Goal: Task Accomplishment & Management: Manage account settings

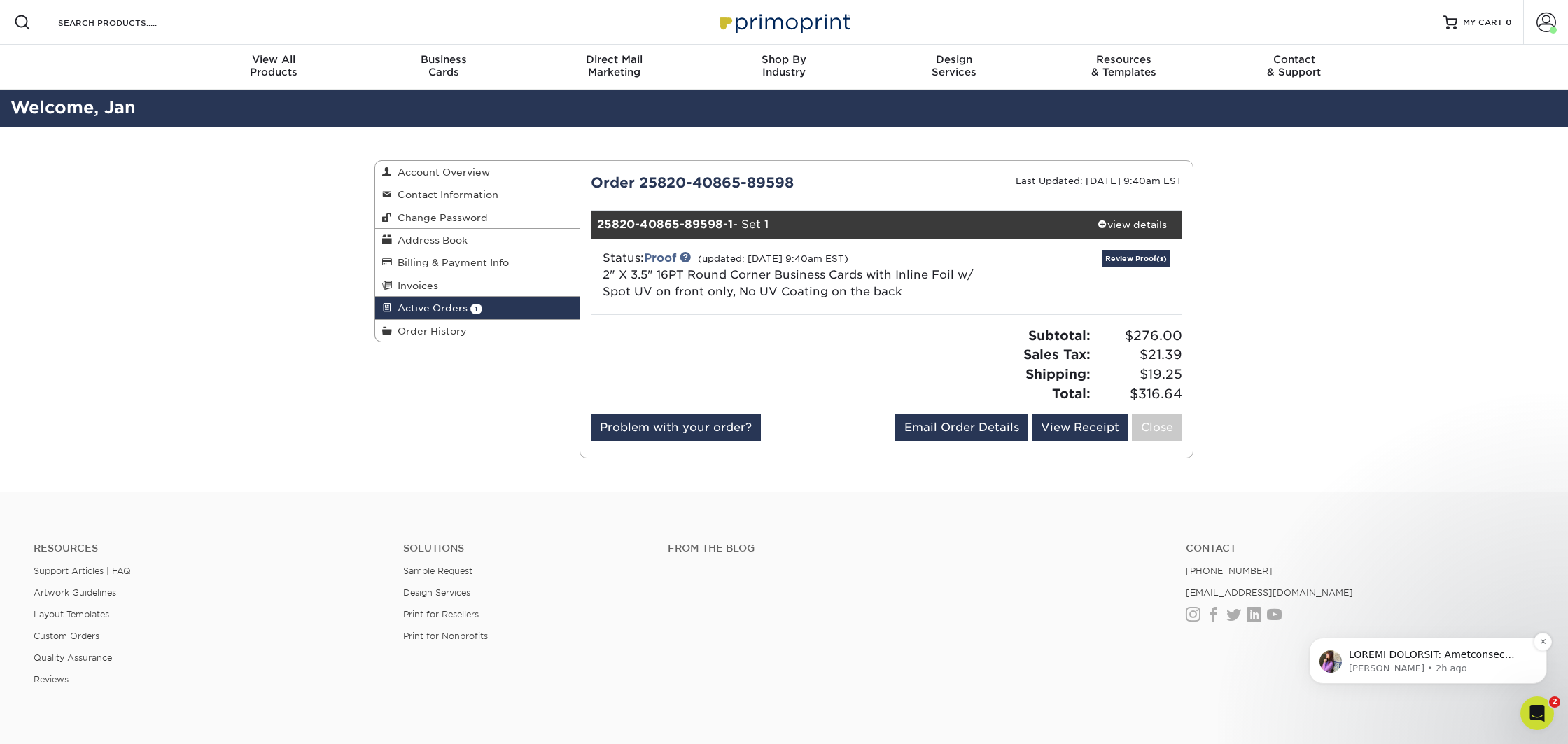
click at [1389, 664] on p "[PERSON_NAME] • 2h ago" at bounding box center [1439, 668] width 180 height 13
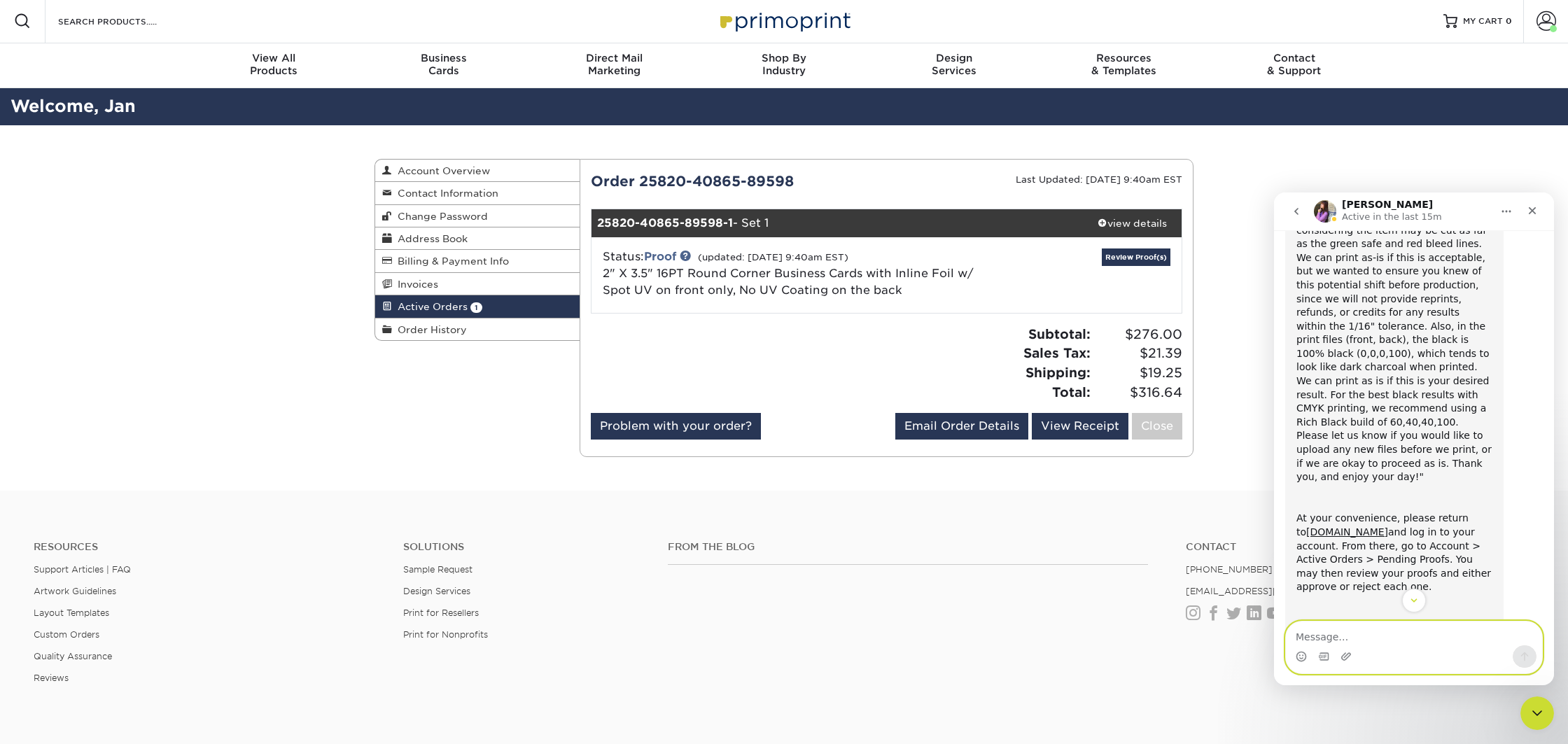
scroll to position [230, 0]
click at [1380, 640] on textarea "hello thank you for the message, I will provide different files witgh the corre…" at bounding box center [1414, 626] width 257 height 38
click at [1433, 637] on textarea "hello thank you for the message, I will provide different files with the correct" at bounding box center [1414, 626] width 257 height 38
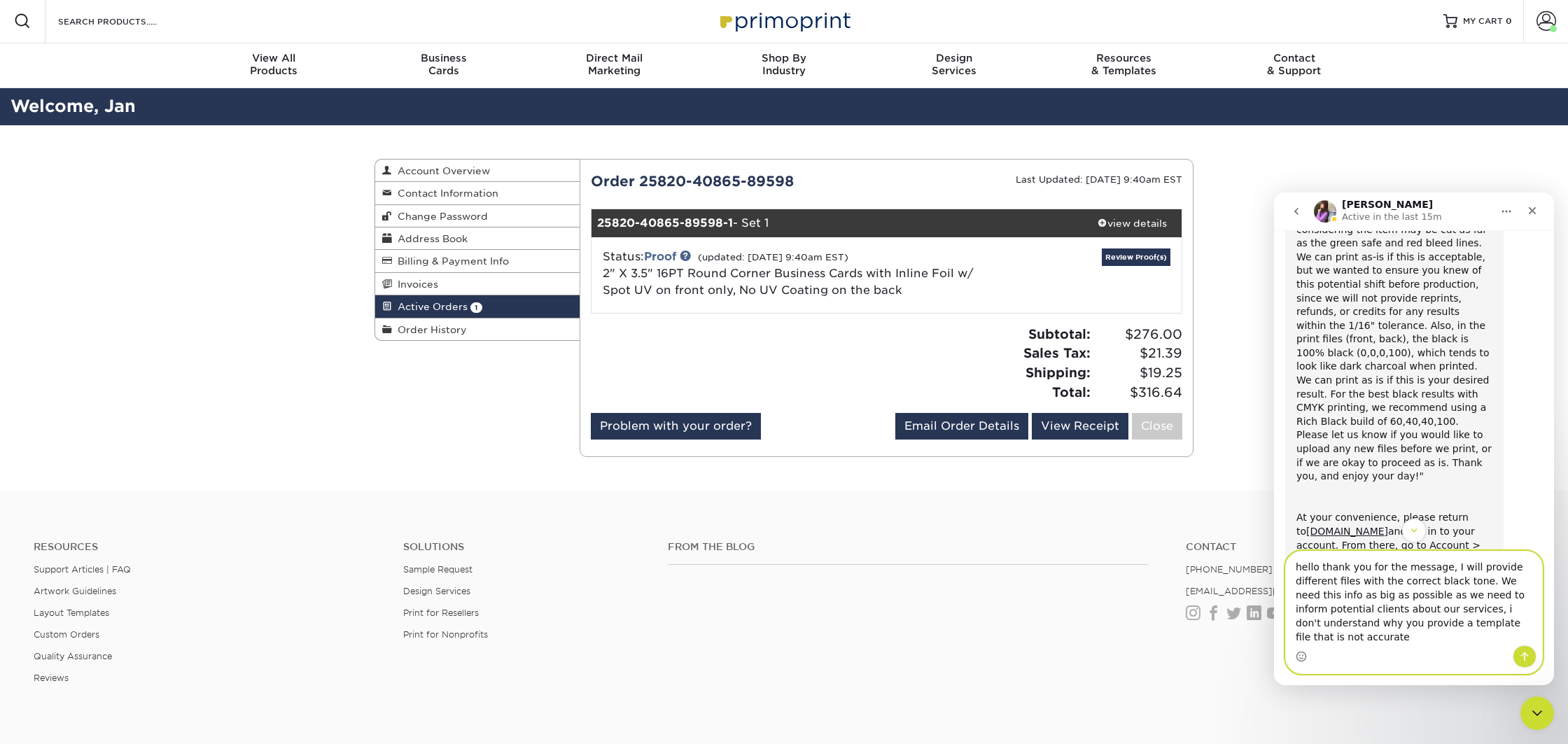
type textarea "hello thank you for the message, I will provide different files with the correc…"
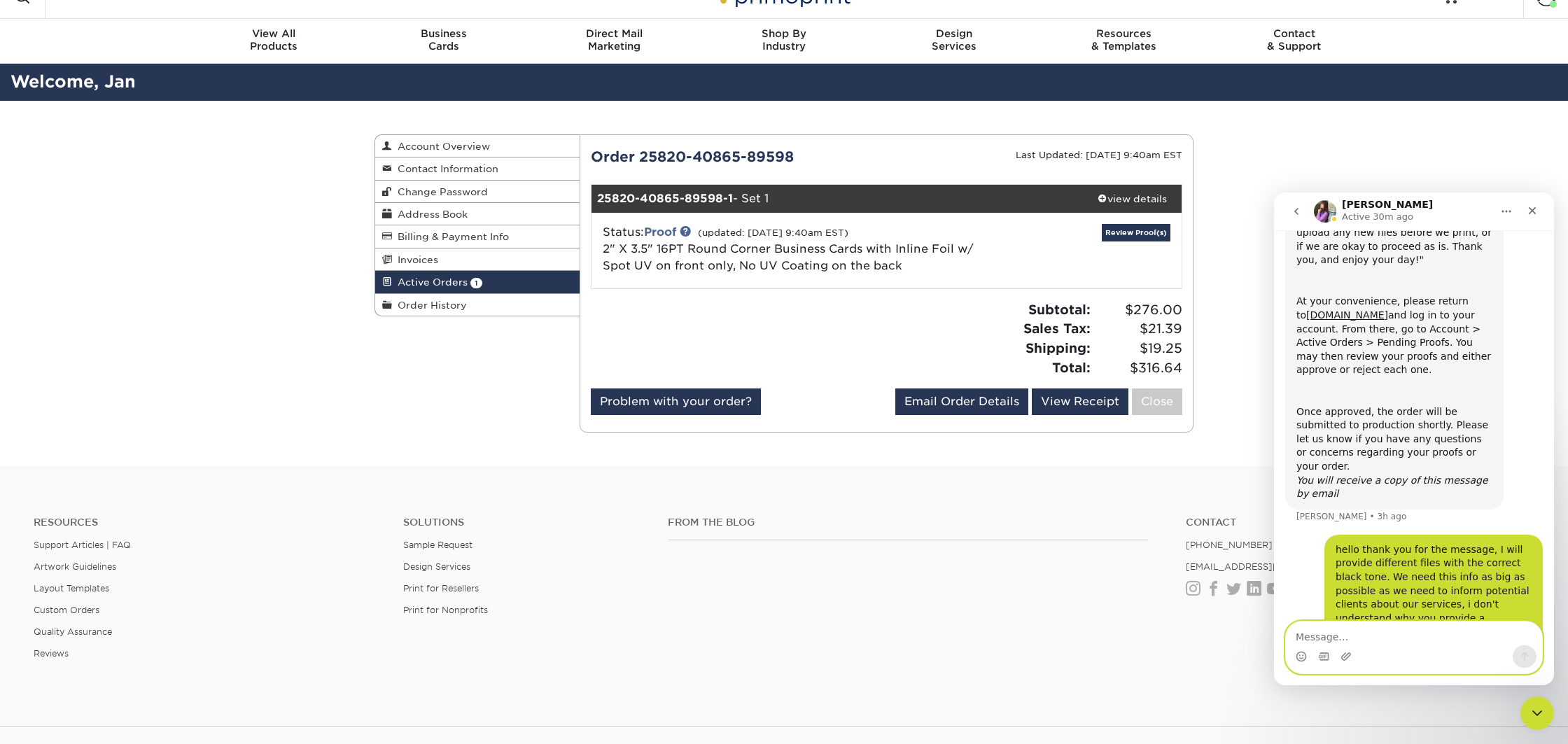
scroll to position [0, 0]
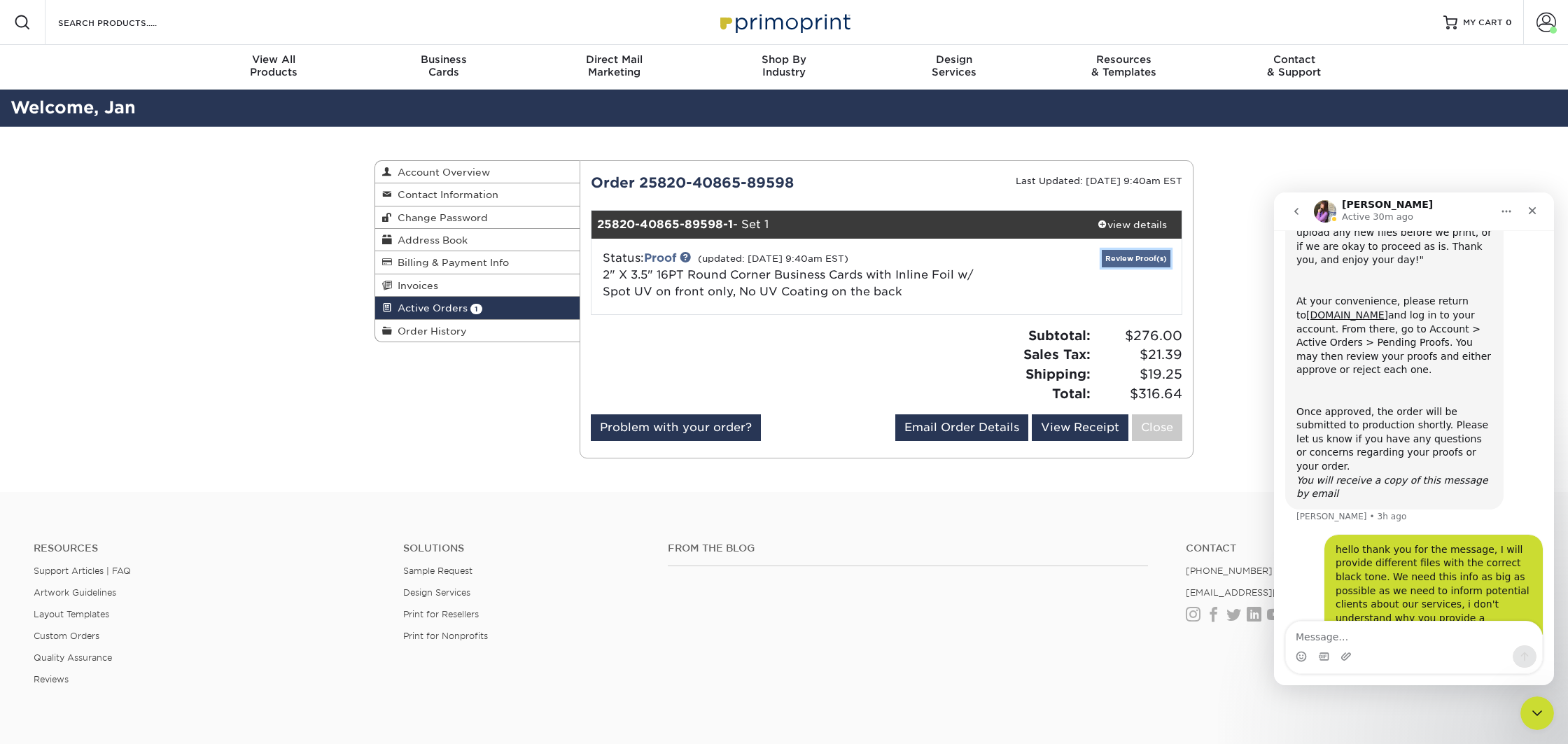
click at [1134, 261] on link "Review Proof(s)" at bounding box center [1136, 258] width 69 height 18
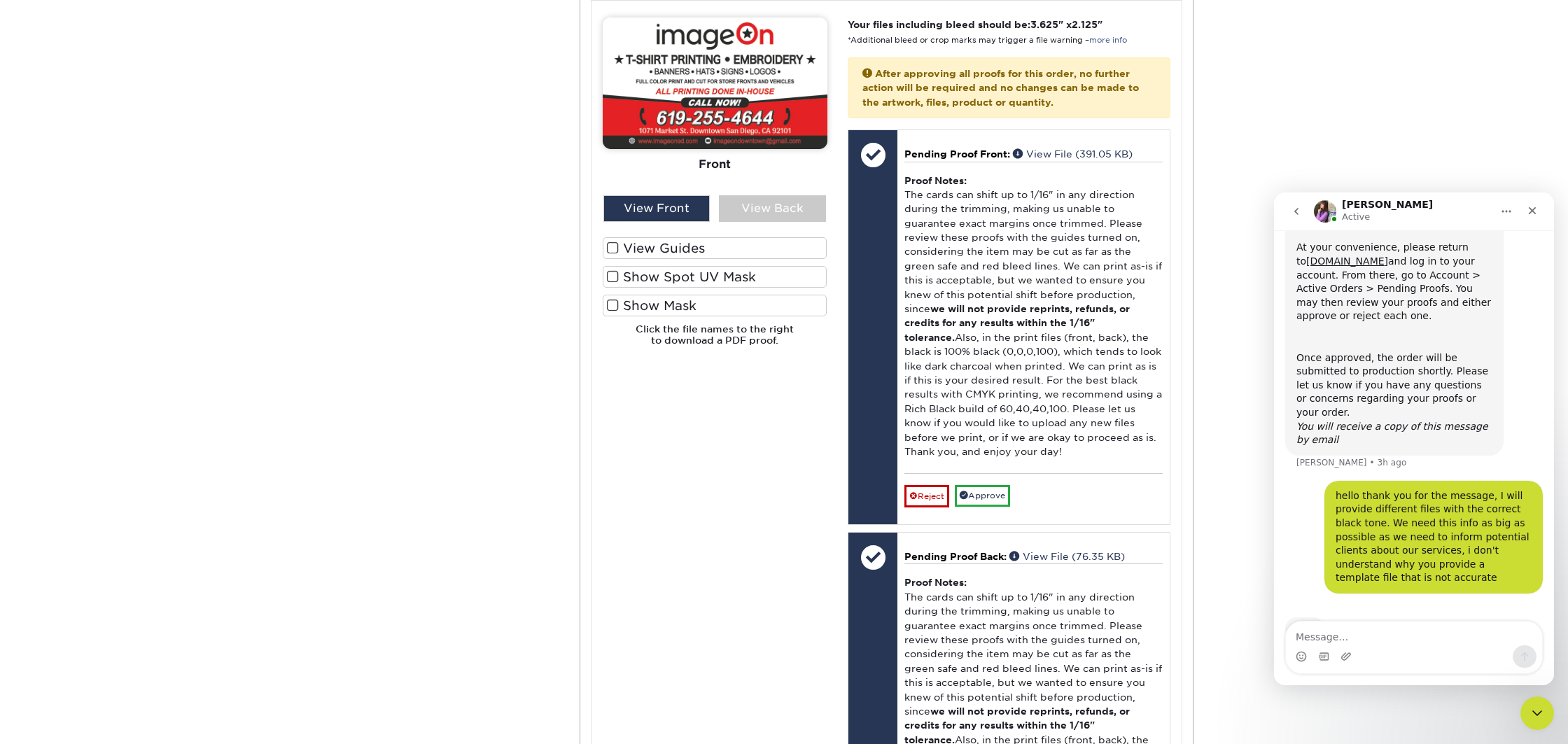
scroll to position [612, 0]
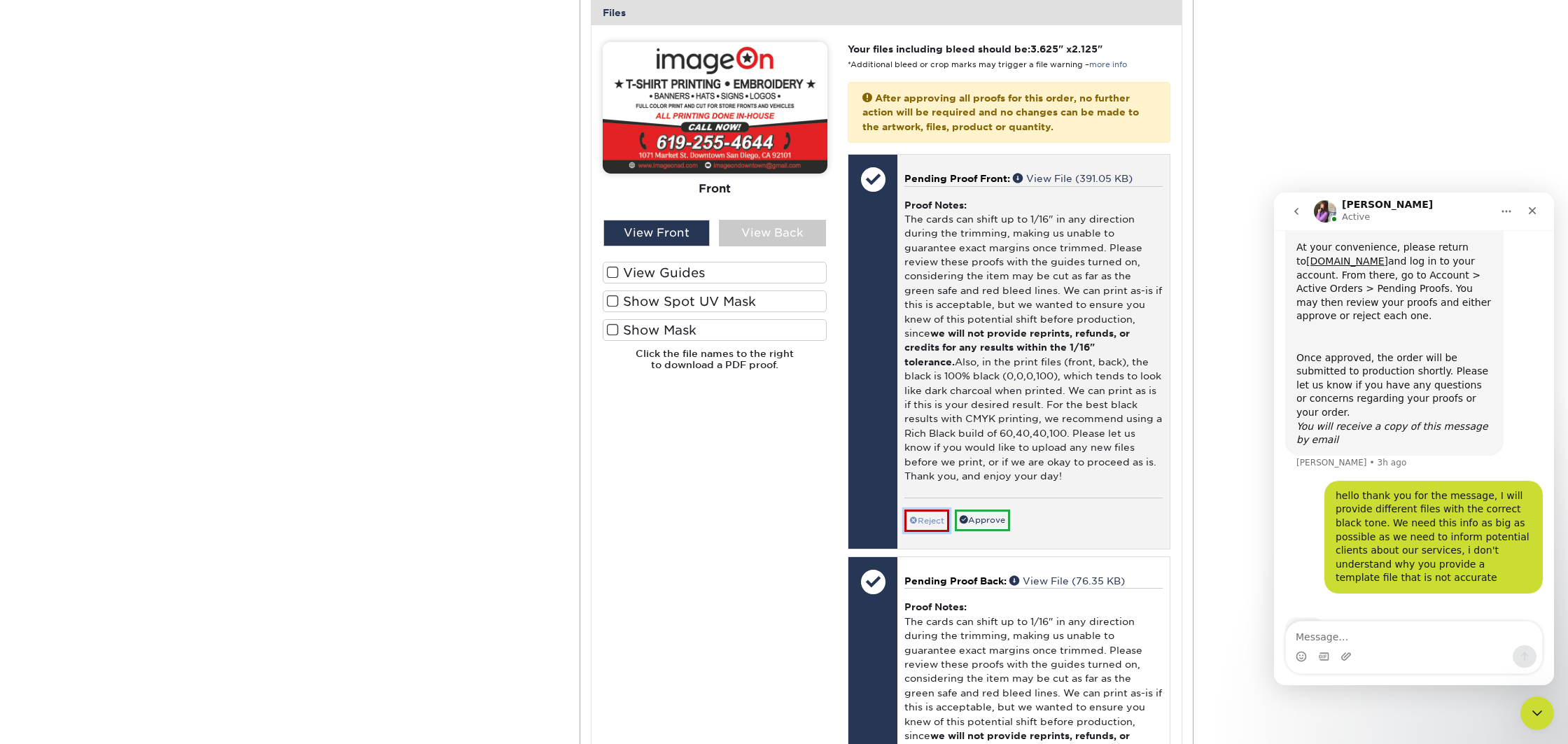
click at [924, 516] on link "Reject" at bounding box center [926, 521] width 45 height 22
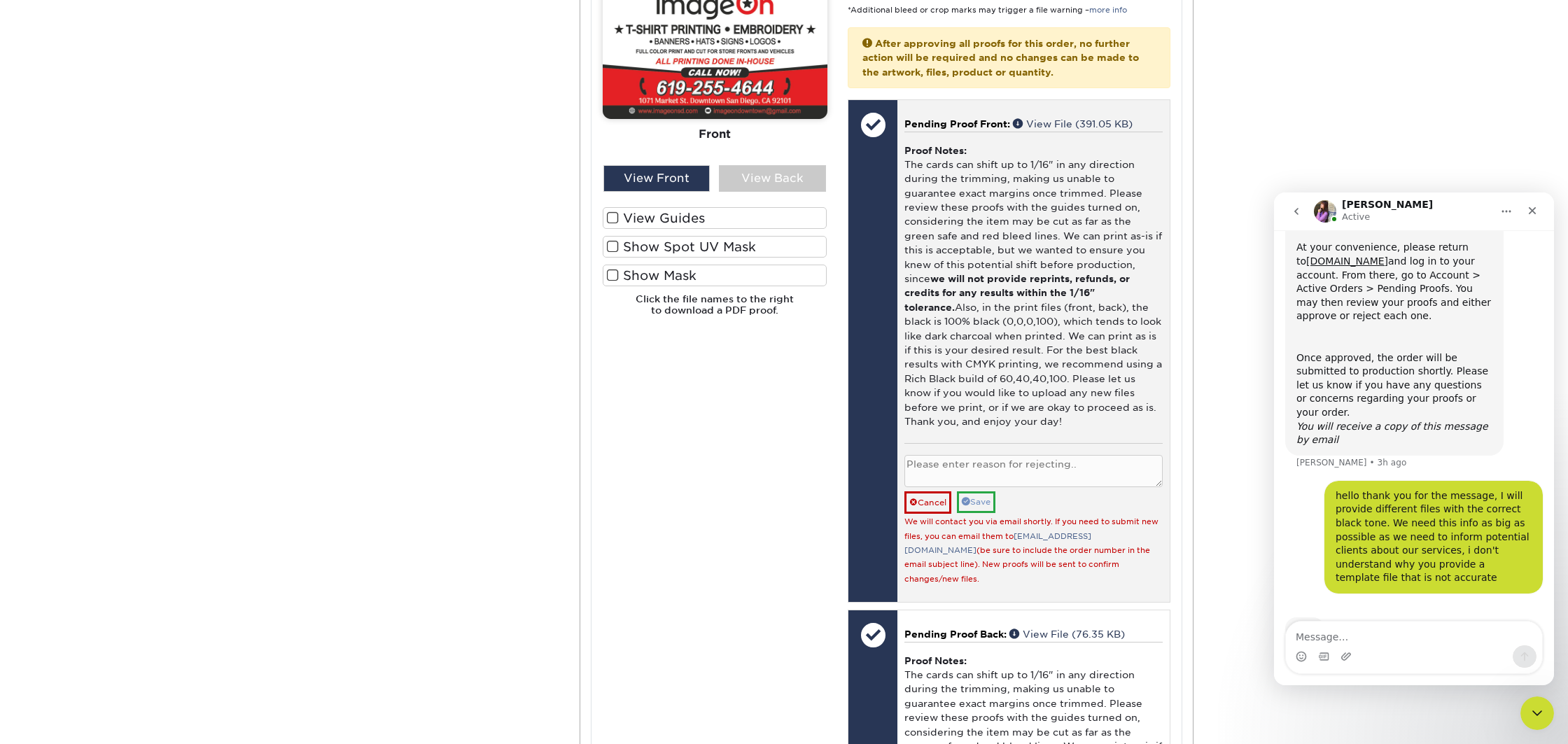
scroll to position [668, 0]
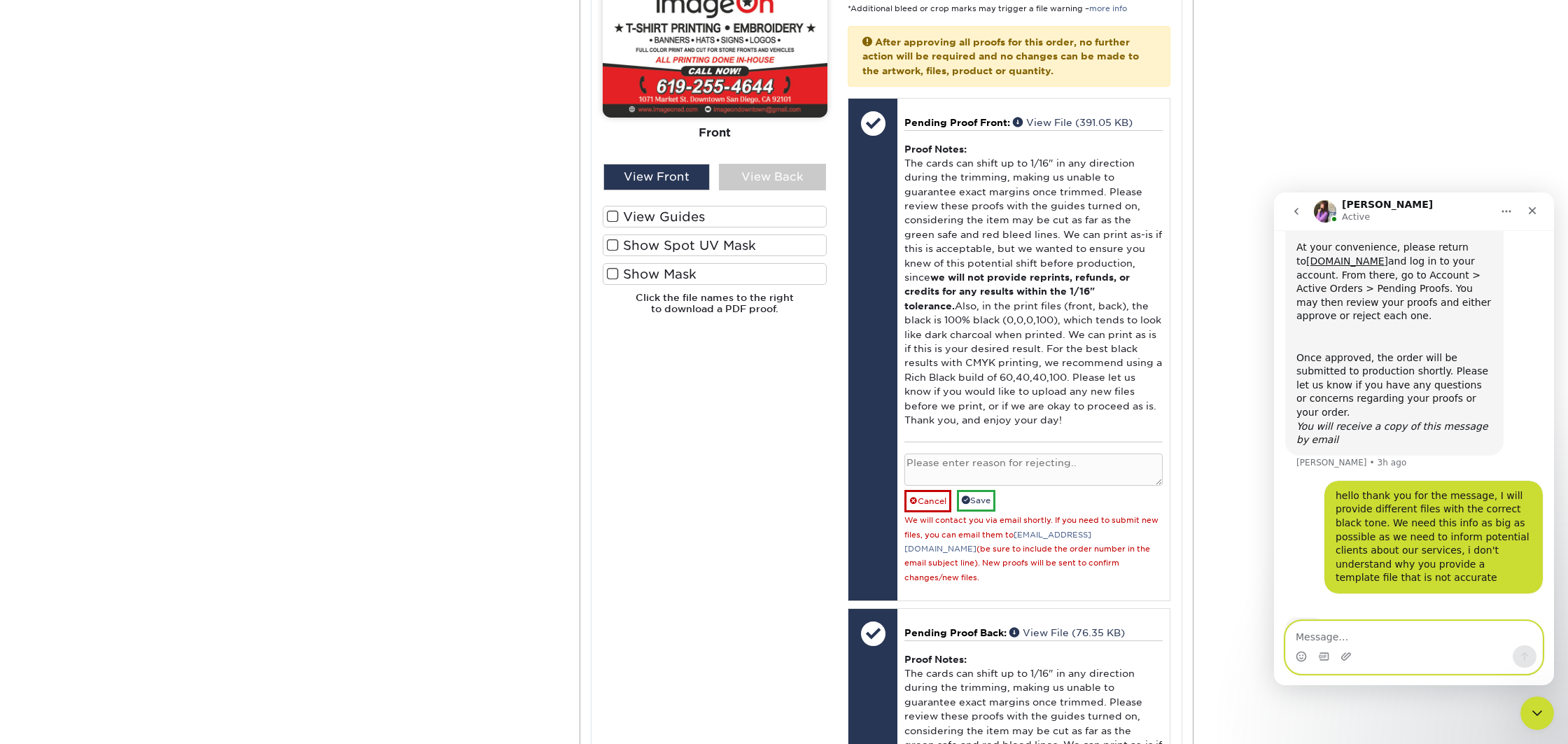
click at [1357, 642] on textarea "Message…" at bounding box center [1414, 633] width 257 height 24
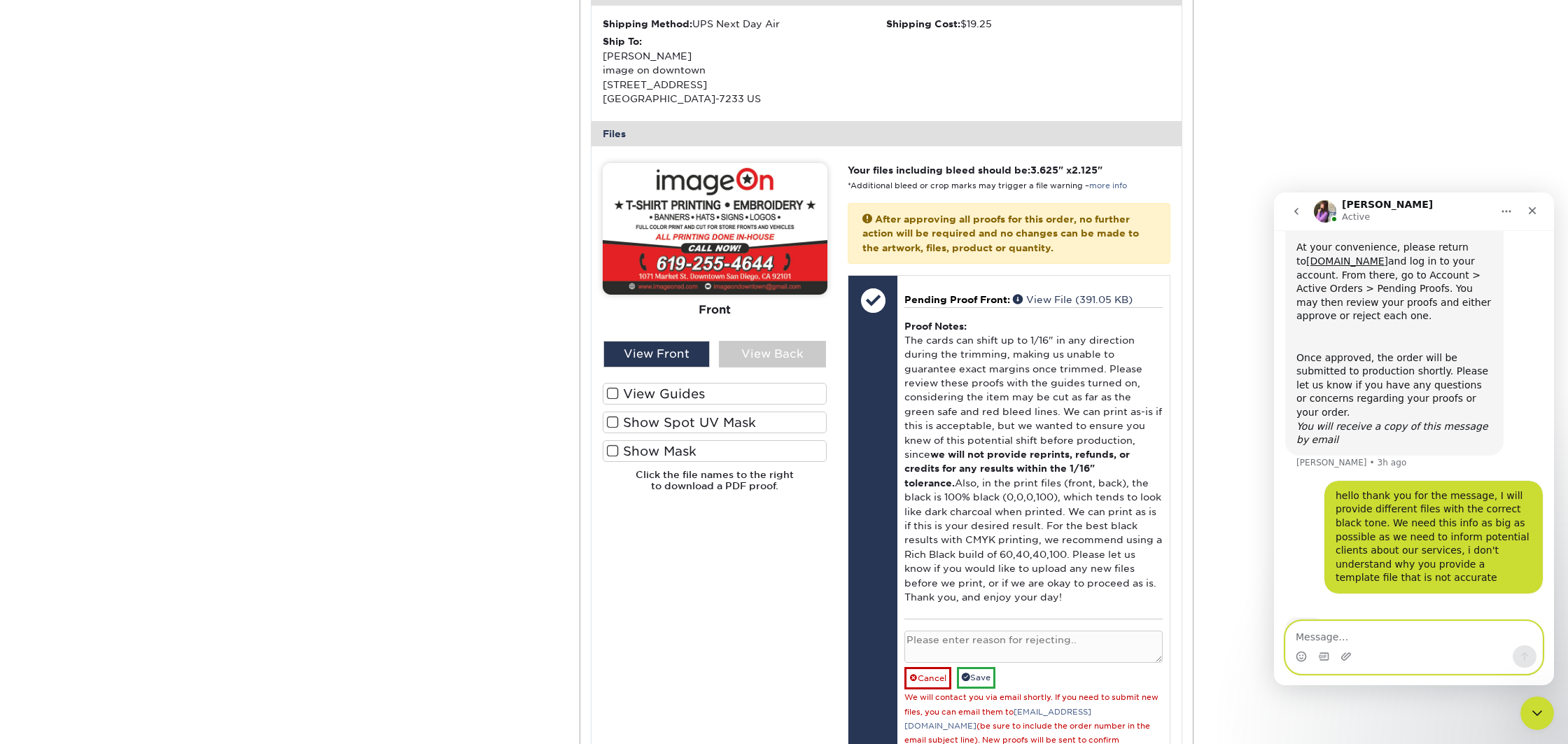
scroll to position [470, 0]
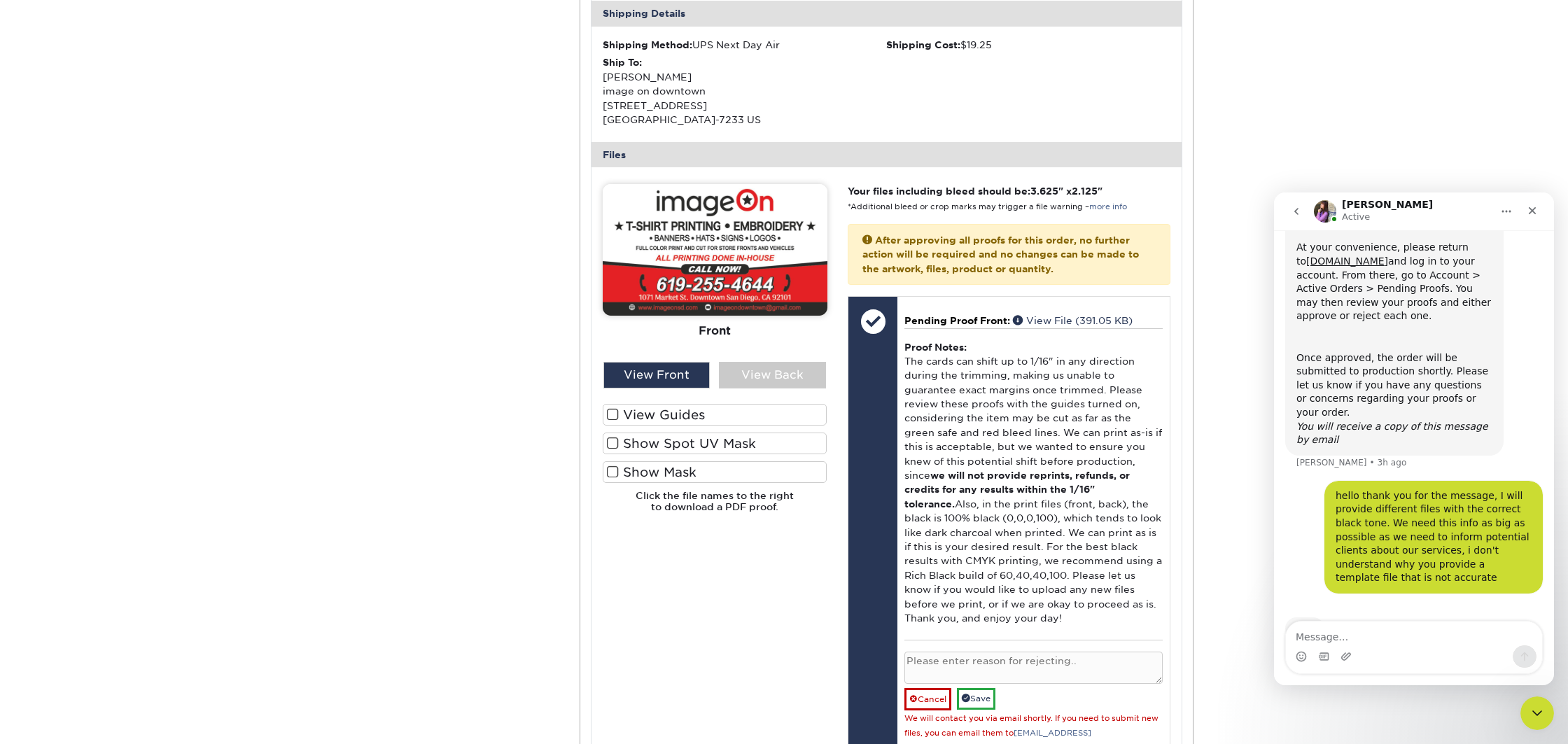
click at [615, 438] on span at bounding box center [613, 444] width 12 height 14
click at [0, 0] on input "Show Spot UV Mask" at bounding box center [0, 0] width 0 height 0
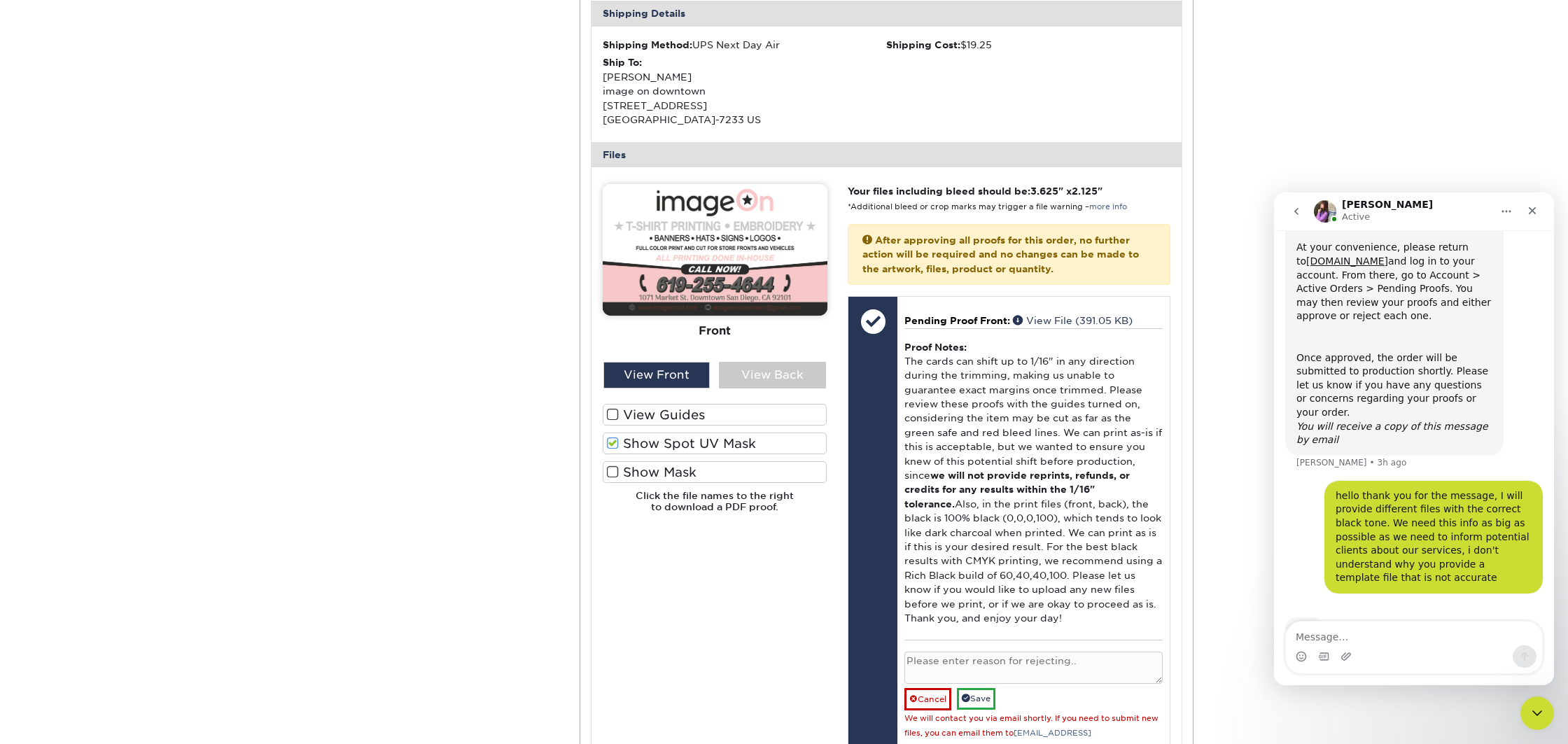
click at [613, 443] on span at bounding box center [613, 444] width 12 height 14
click at [0, 0] on input "Show Spot UV Mask" at bounding box center [0, 0] width 0 height 0
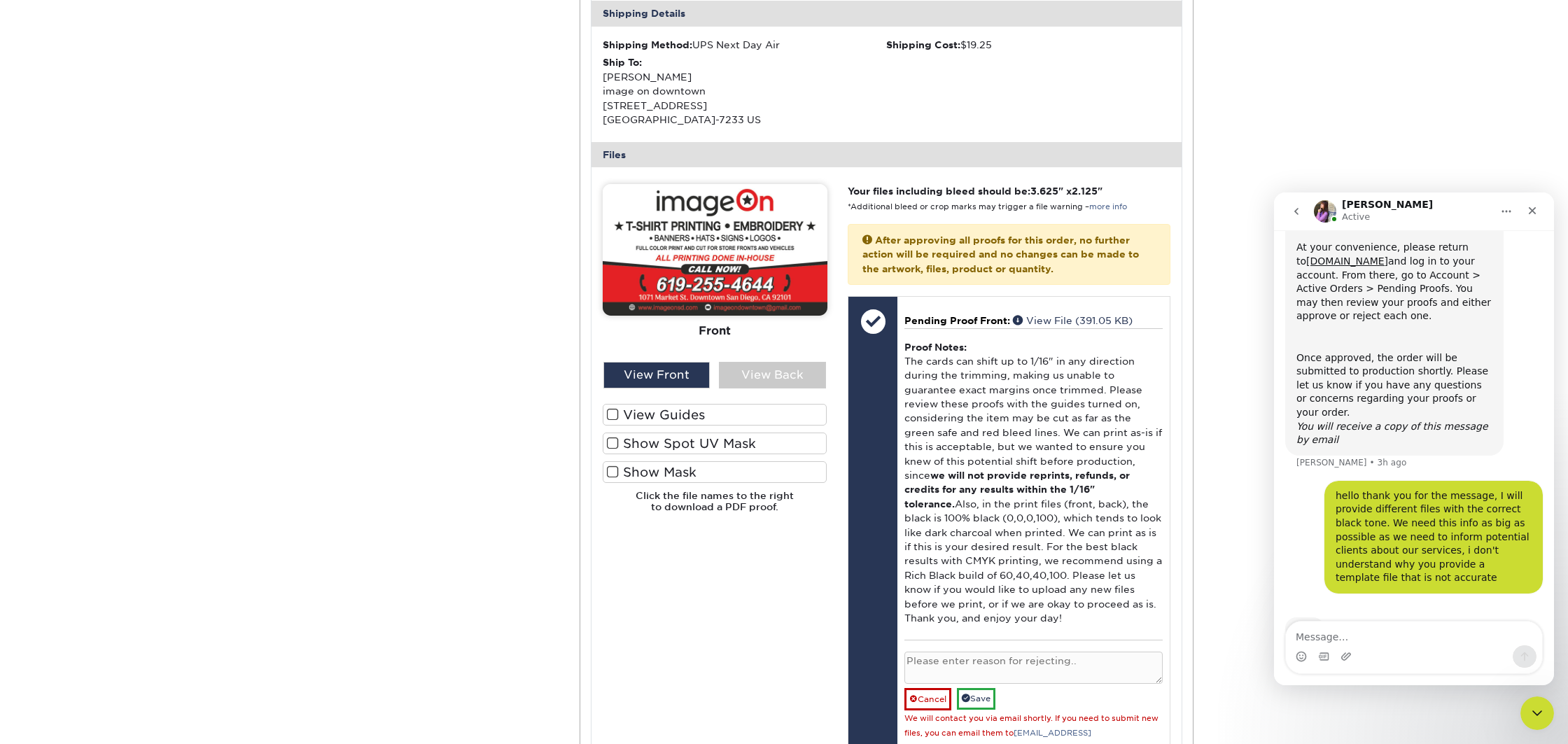
click at [613, 443] on span at bounding box center [613, 444] width 12 height 14
click at [0, 0] on input "Show Spot UV Mask" at bounding box center [0, 0] width 0 height 0
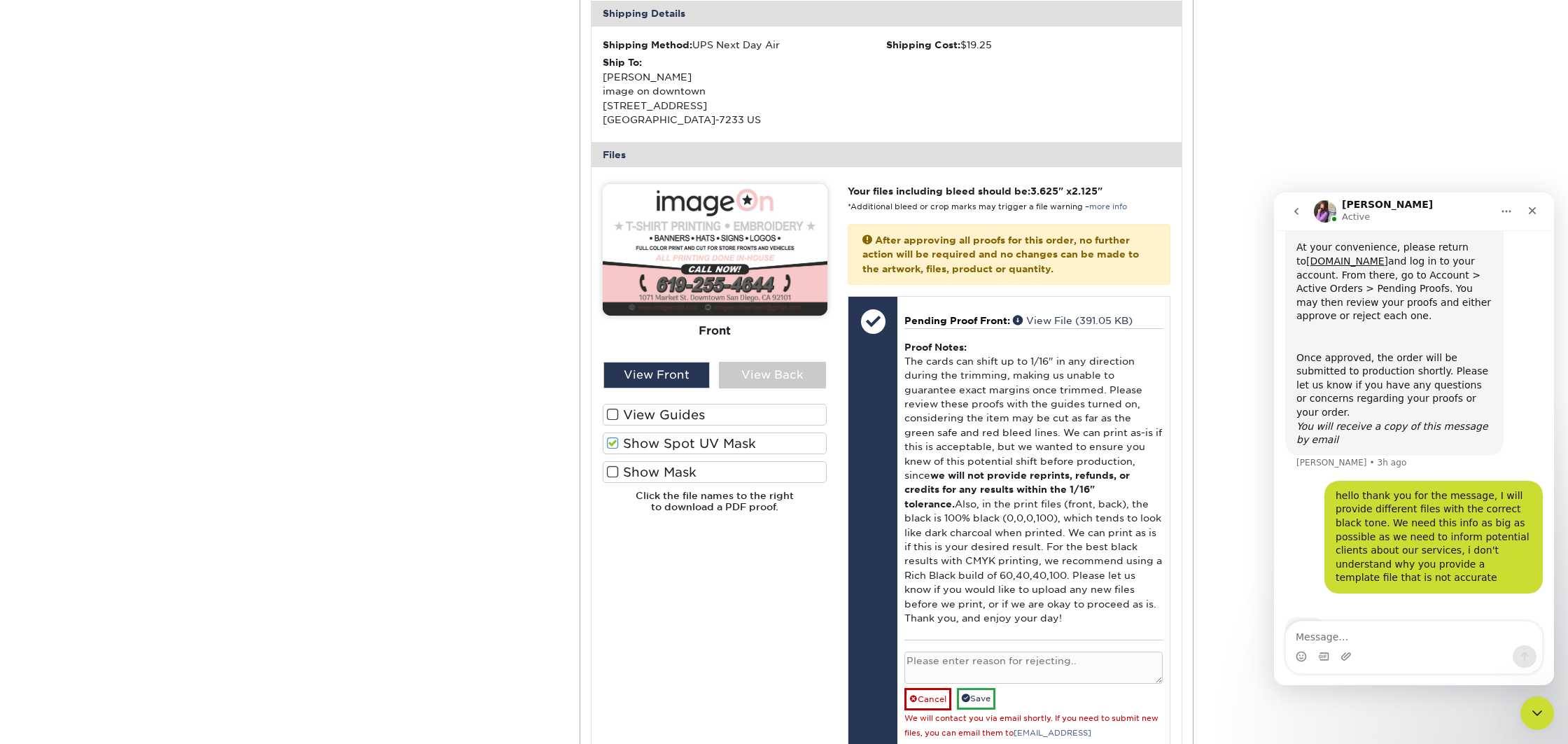
click at [613, 443] on span at bounding box center [613, 444] width 12 height 14
click at [0, 0] on input "Show Spot UV Mask" at bounding box center [0, 0] width 0 height 0
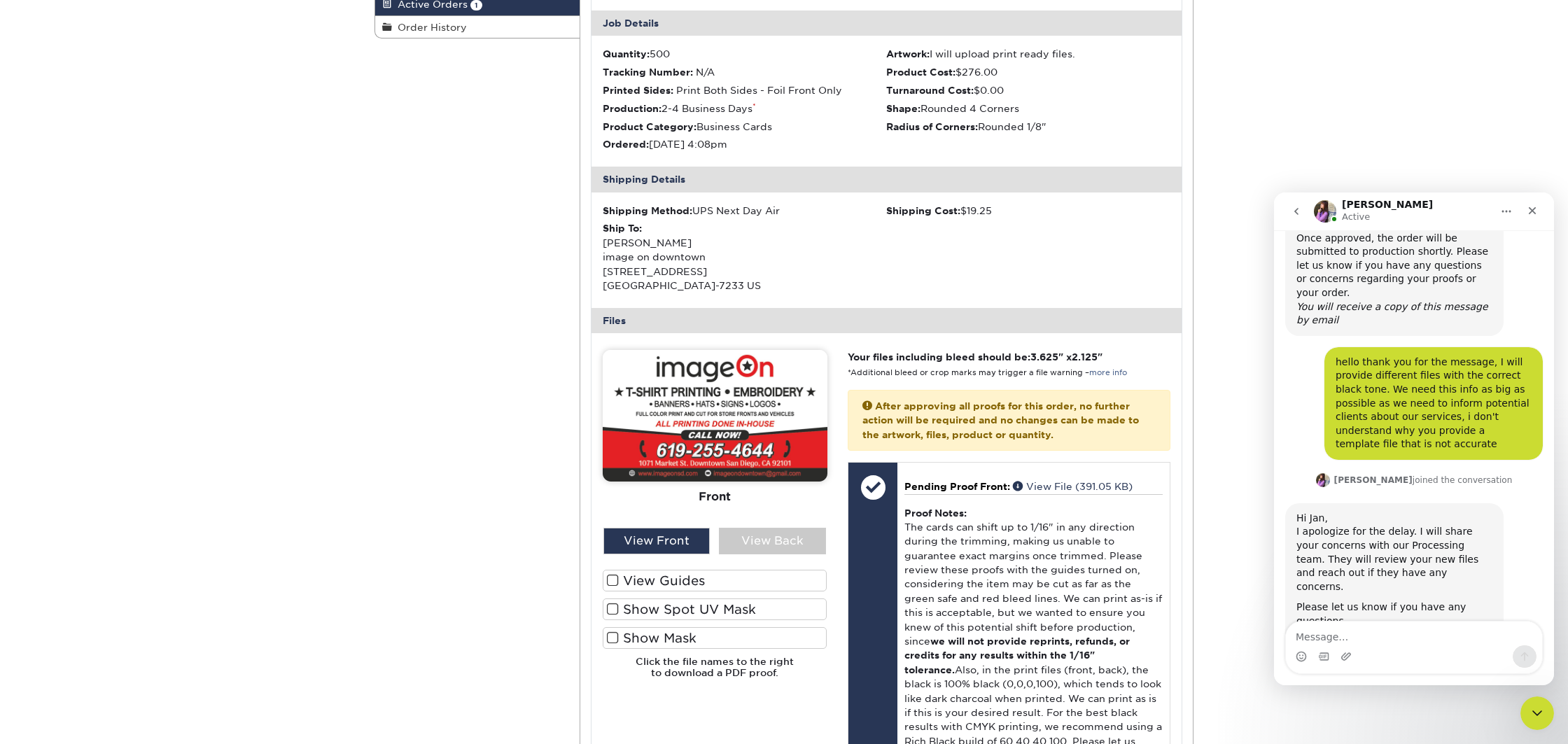
scroll to position [624, 0]
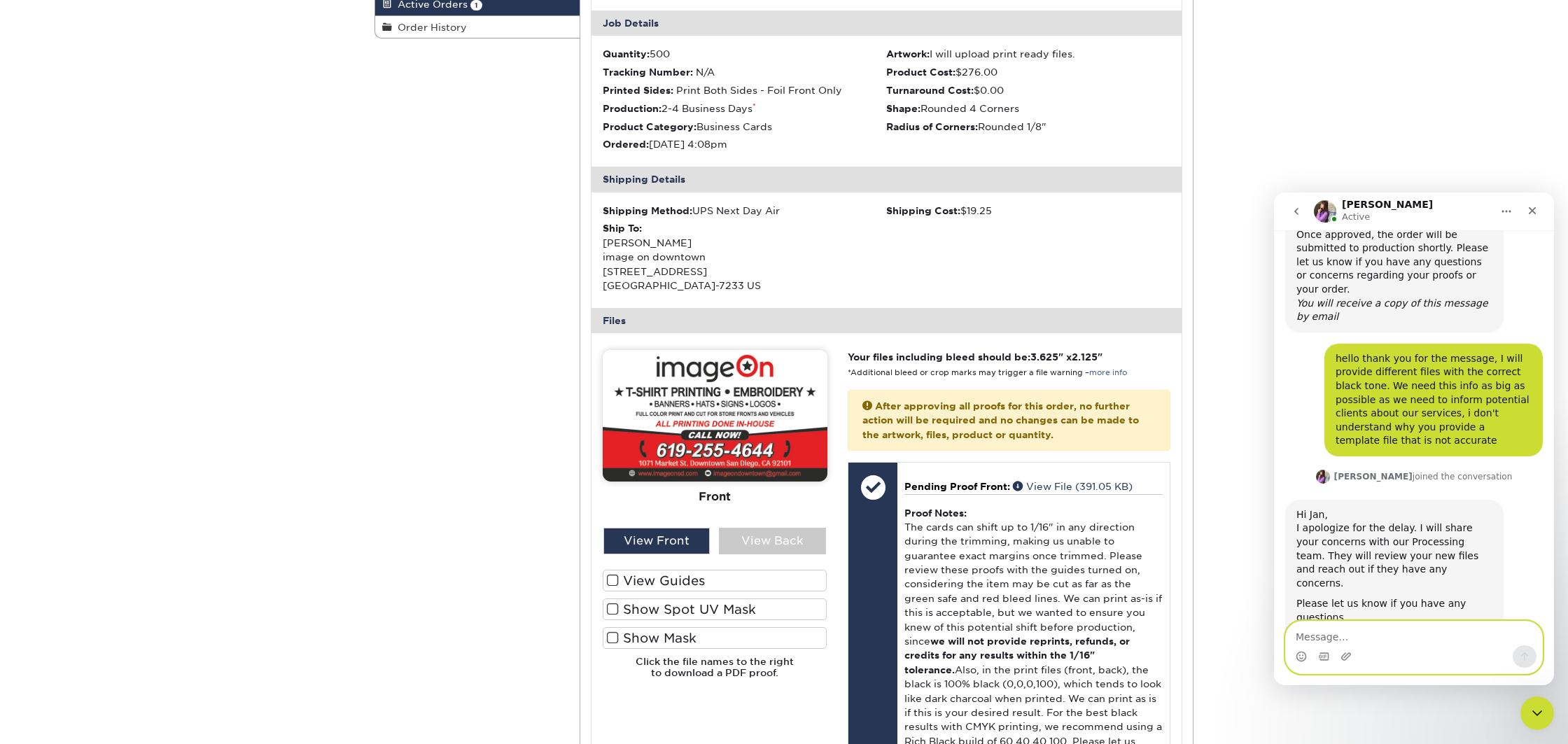
click at [1350, 637] on textarea "Message…" at bounding box center [1414, 633] width 257 height 24
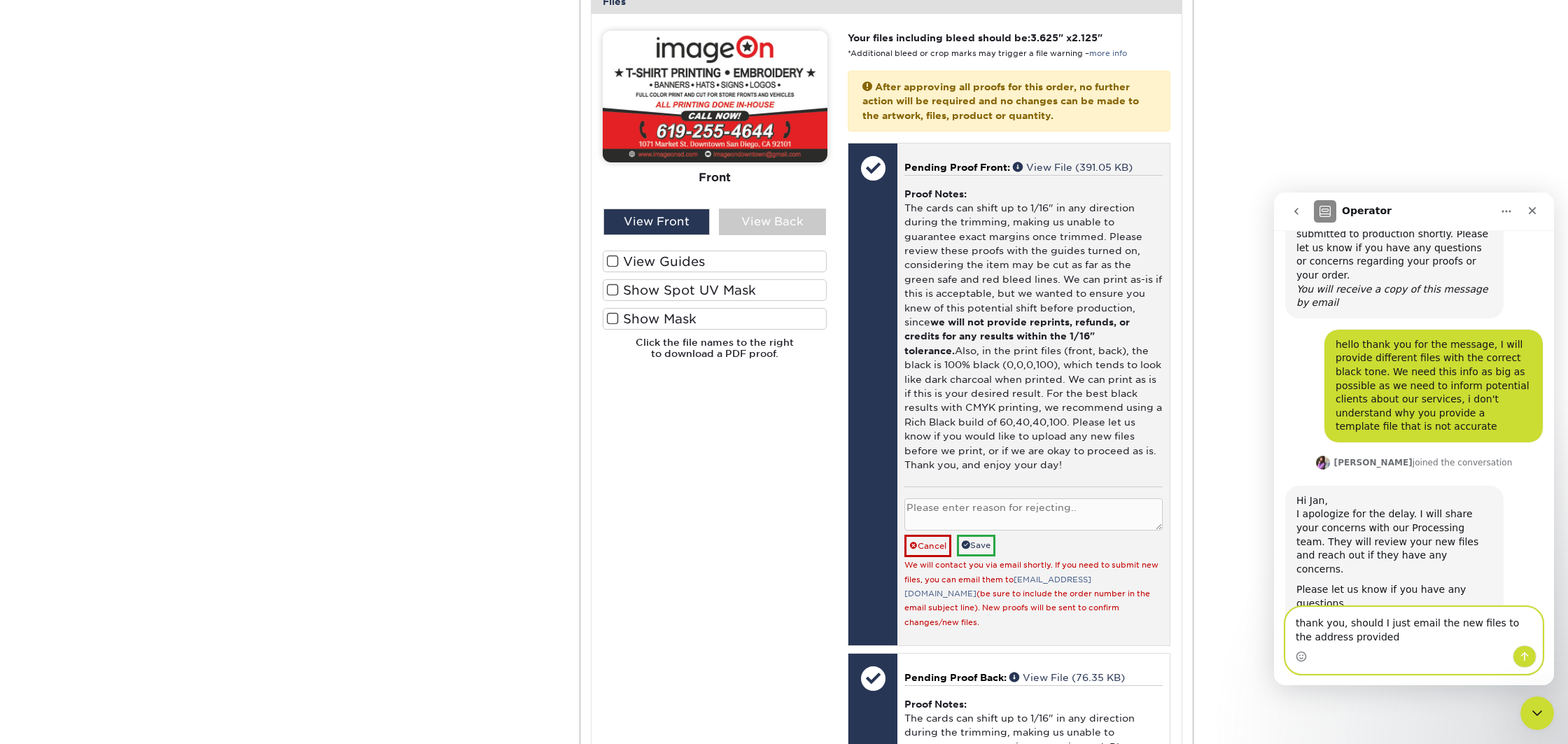
scroll to position [629, 0]
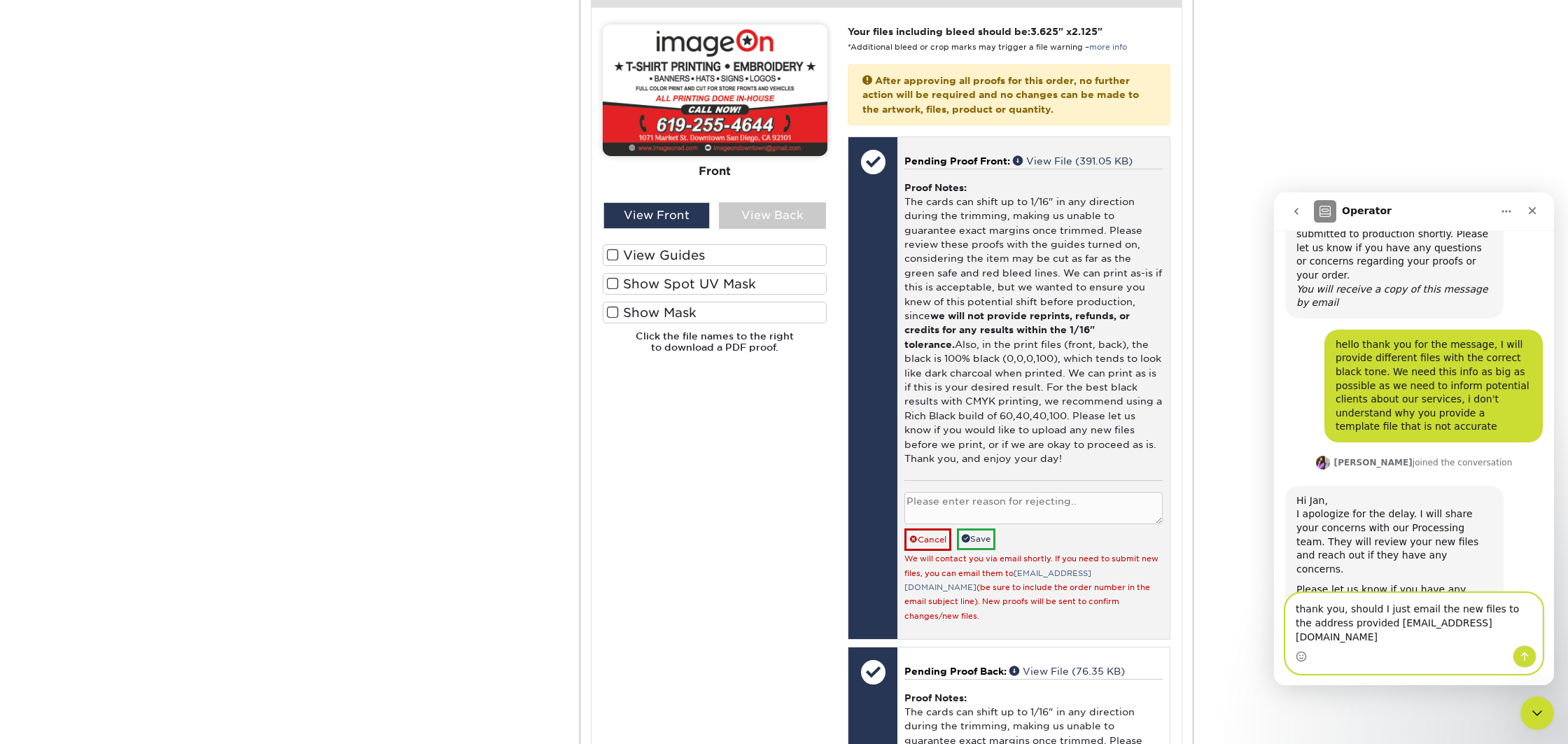
type textarea "thank you, should I just email the new files to the address provided [EMAIL_ADD…"
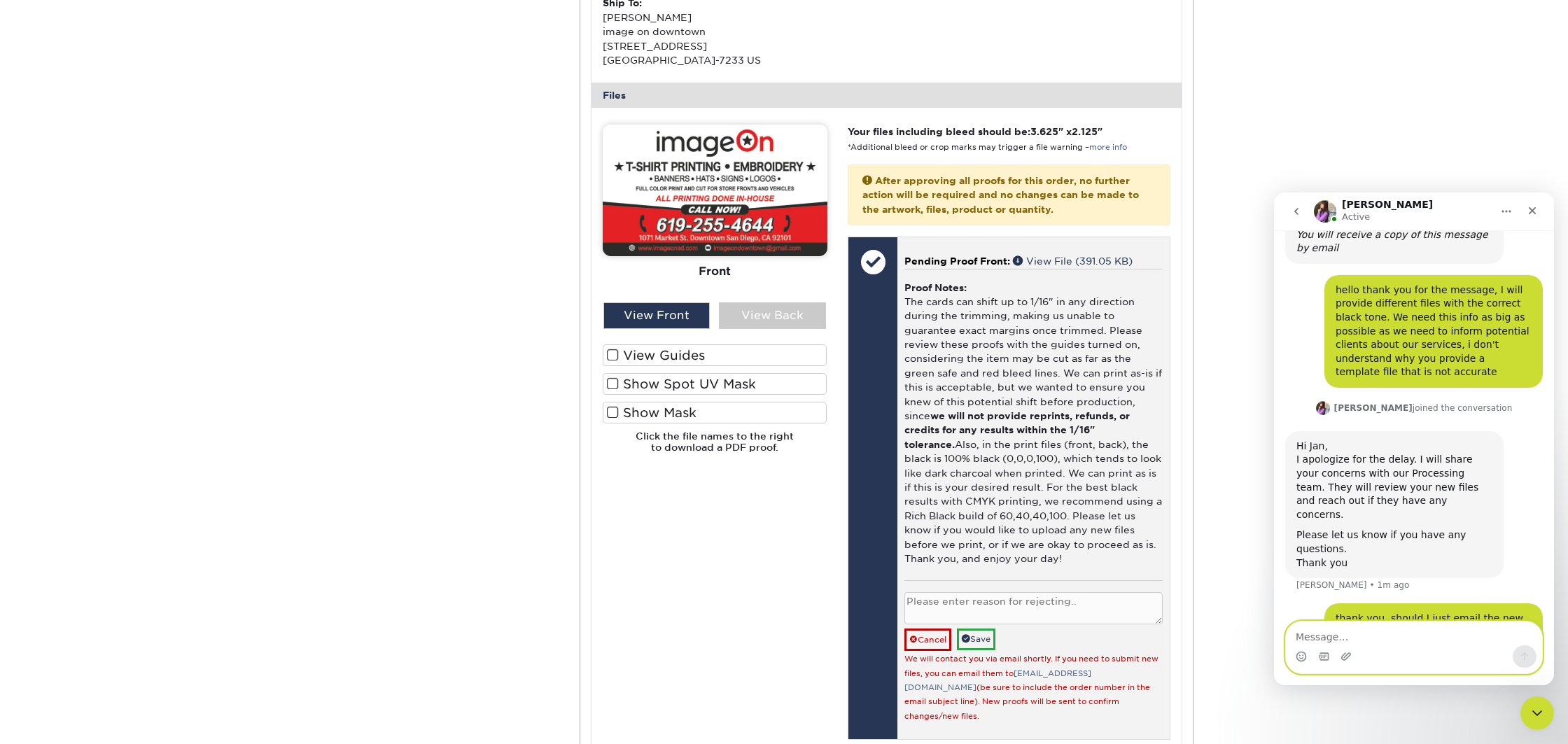
scroll to position [525, 0]
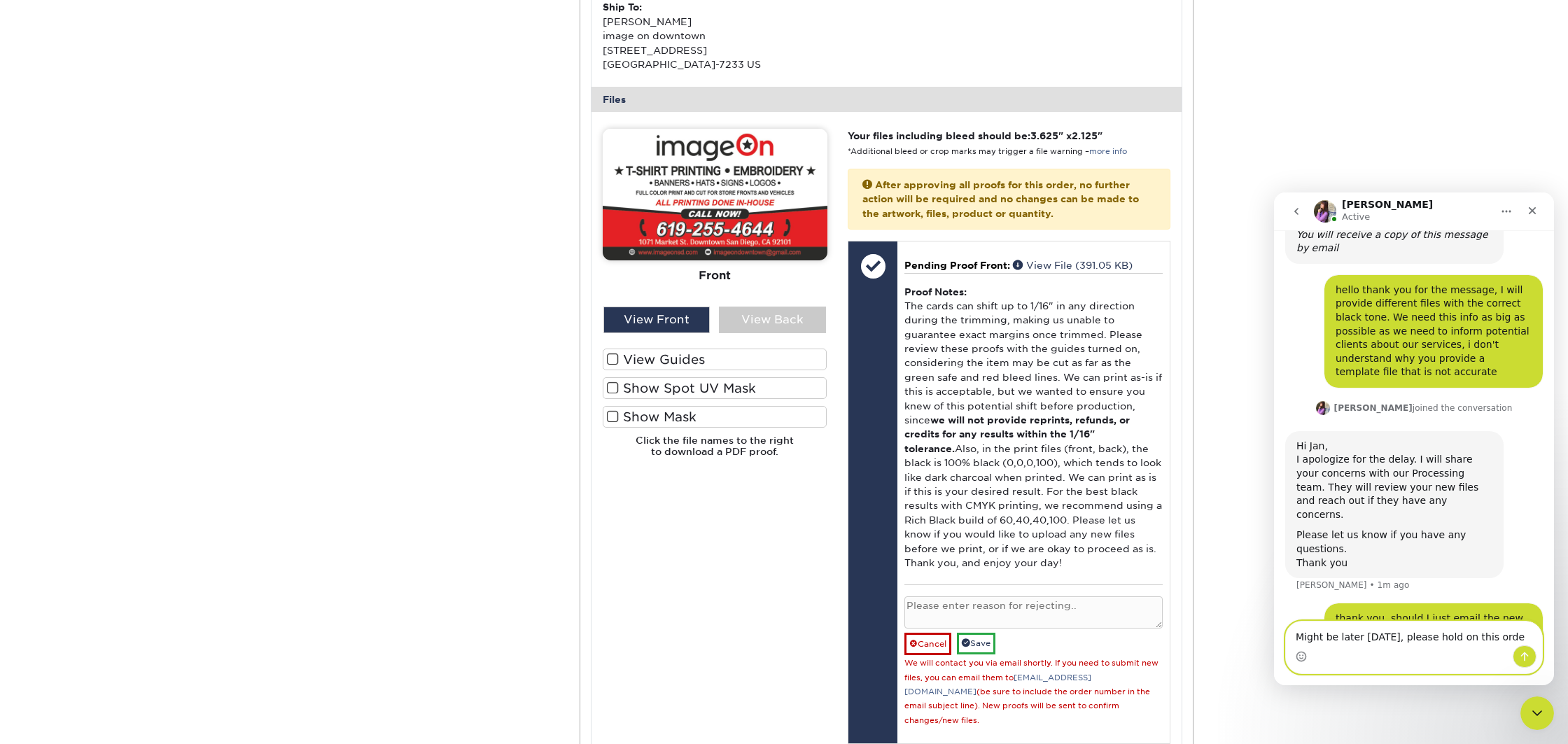
type textarea "Might be later [DATE], please hold on this order"
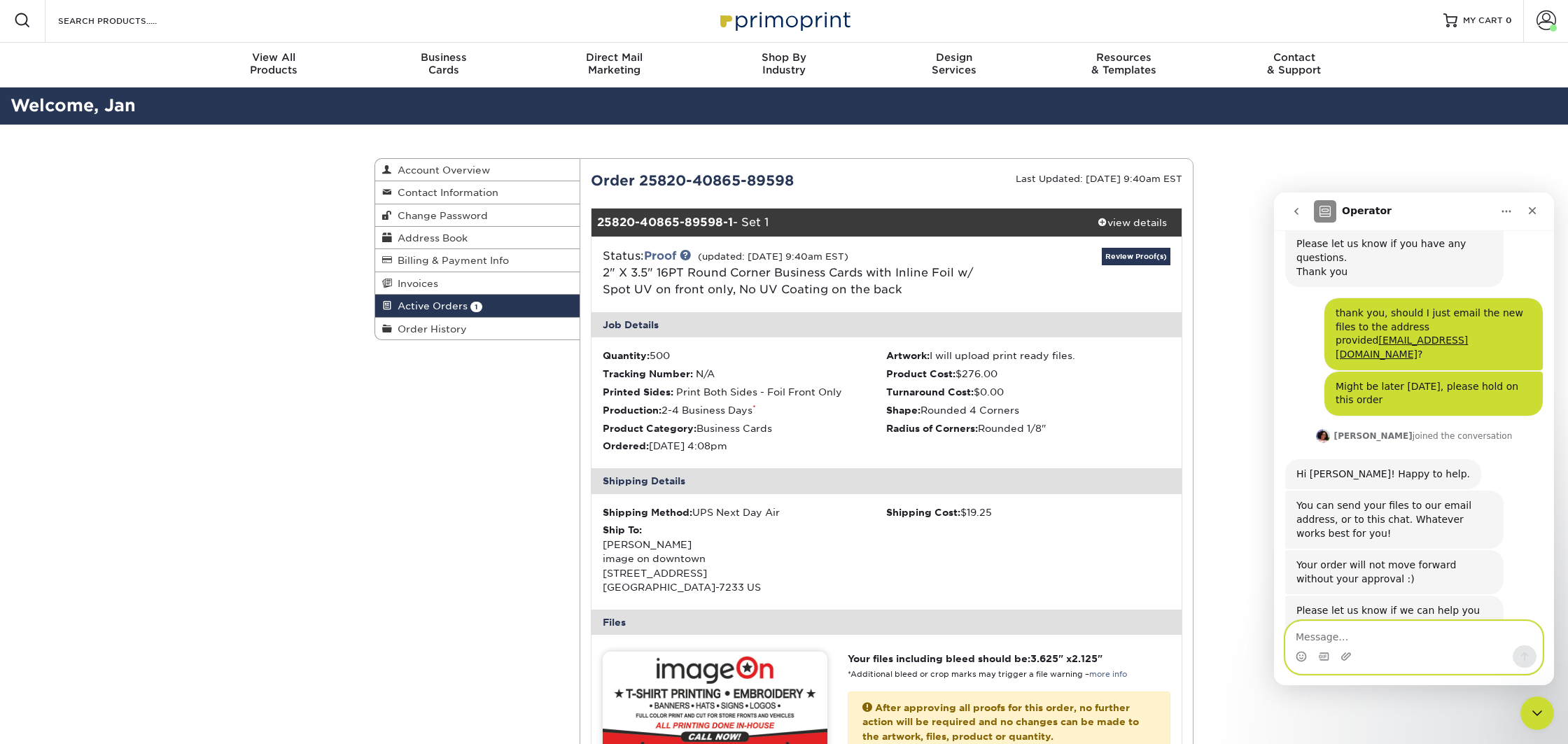
scroll to position [2, 0]
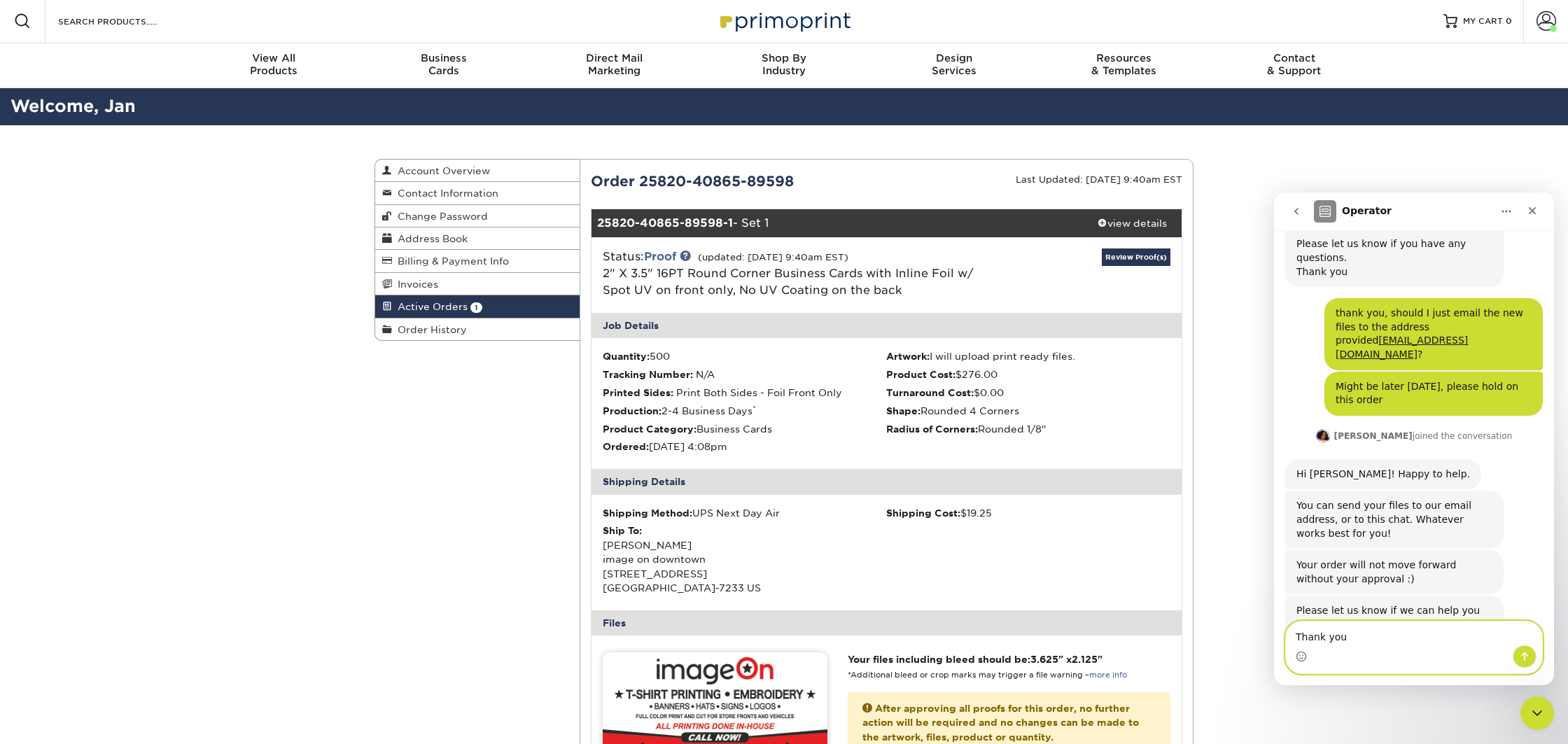
type textarea "Thank you."
